Goal: Task Accomplishment & Management: Complete application form

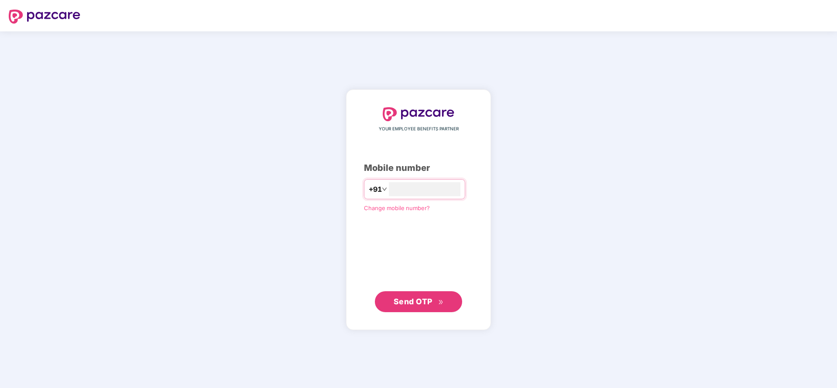
type input "**********"
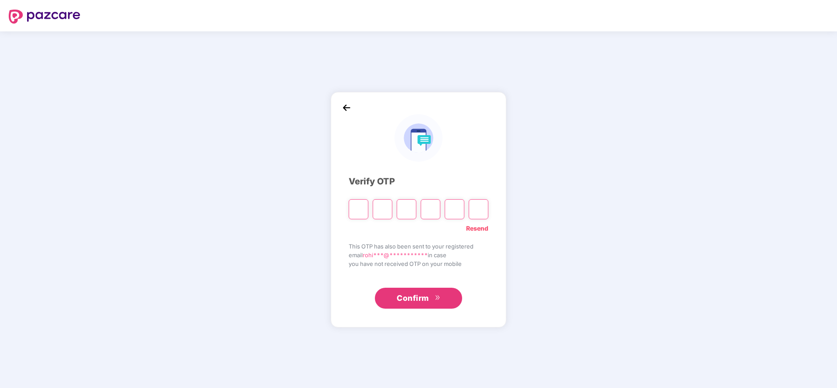
paste input "*"
type input "*"
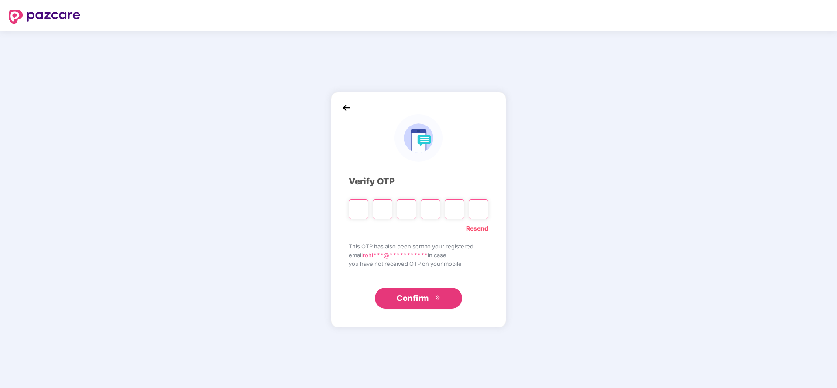
type input "*"
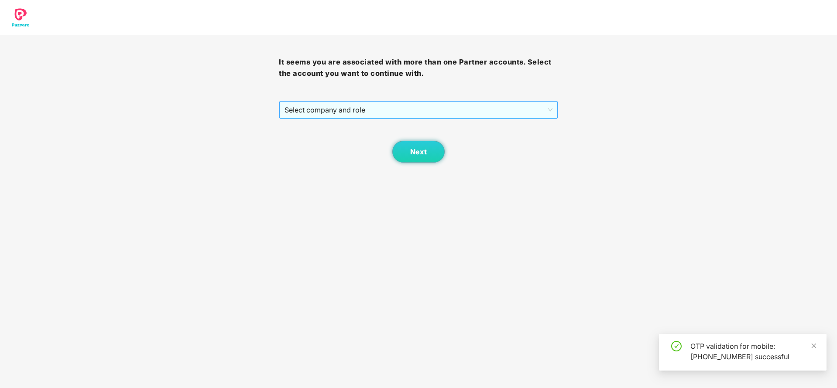
click at [373, 107] on span "Select company and role" at bounding box center [417, 110] width 267 height 17
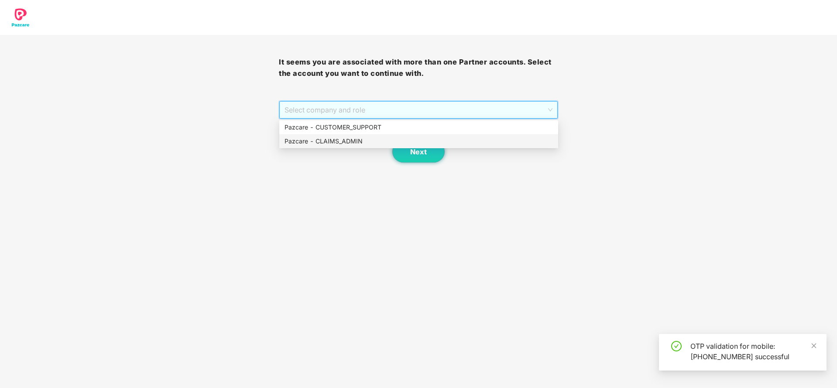
click at [342, 142] on div "Pazcare - CLAIMS_ADMIN" at bounding box center [418, 142] width 268 height 10
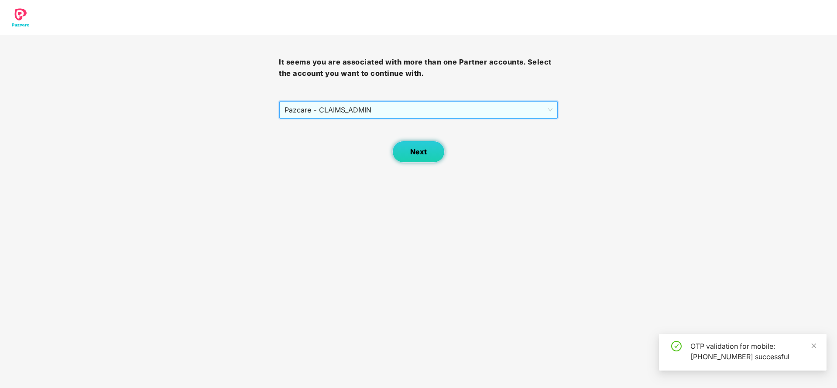
click at [420, 155] on span "Next" at bounding box center [418, 152] width 17 height 8
